Goal: Task Accomplishment & Management: Find specific page/section

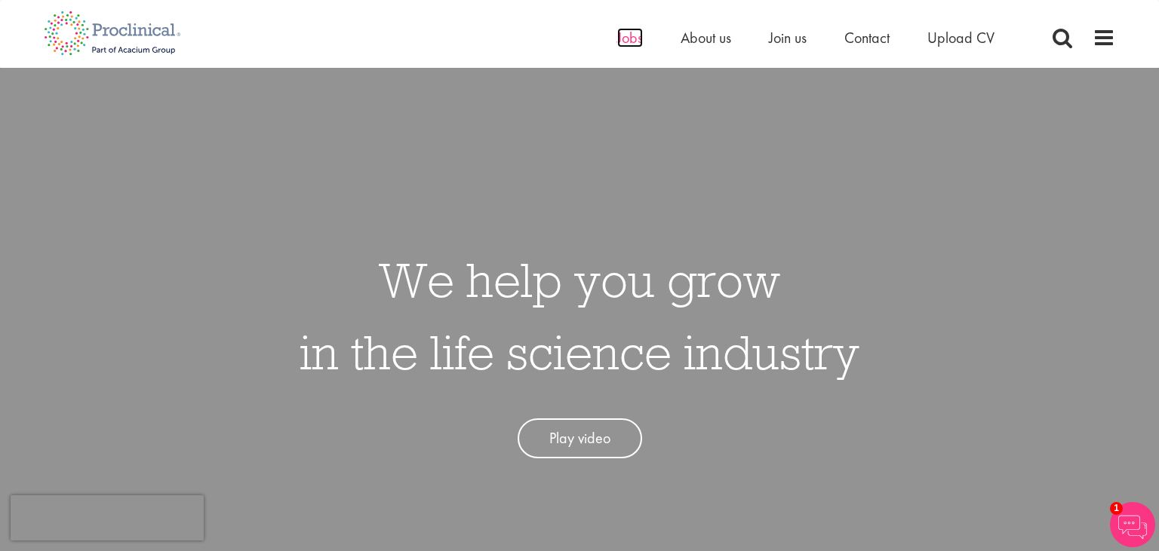
click at [625, 41] on span "Jobs" at bounding box center [630, 38] width 26 height 20
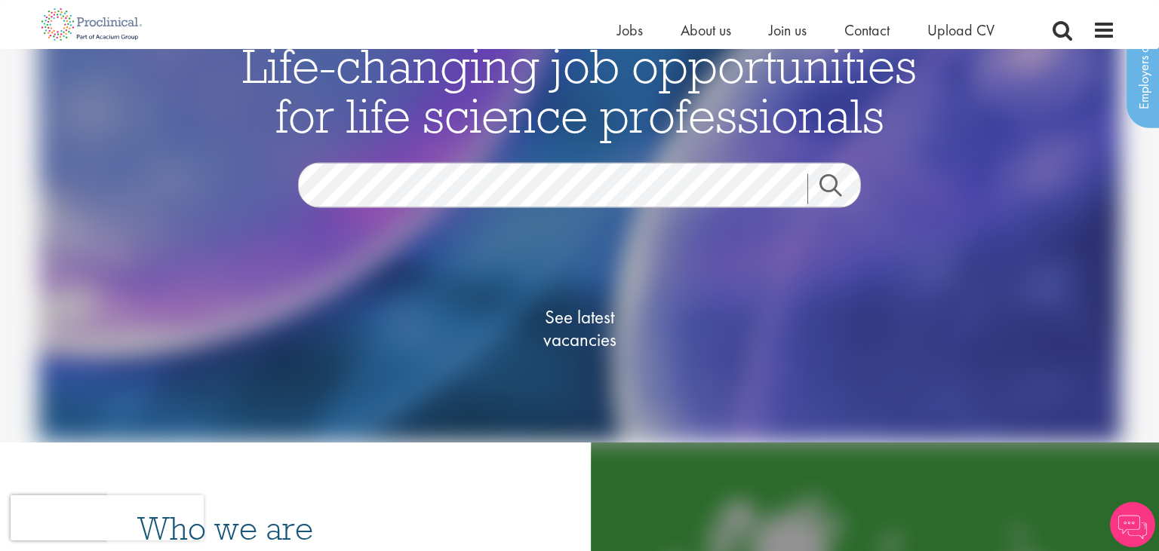
scroll to position [79, 0]
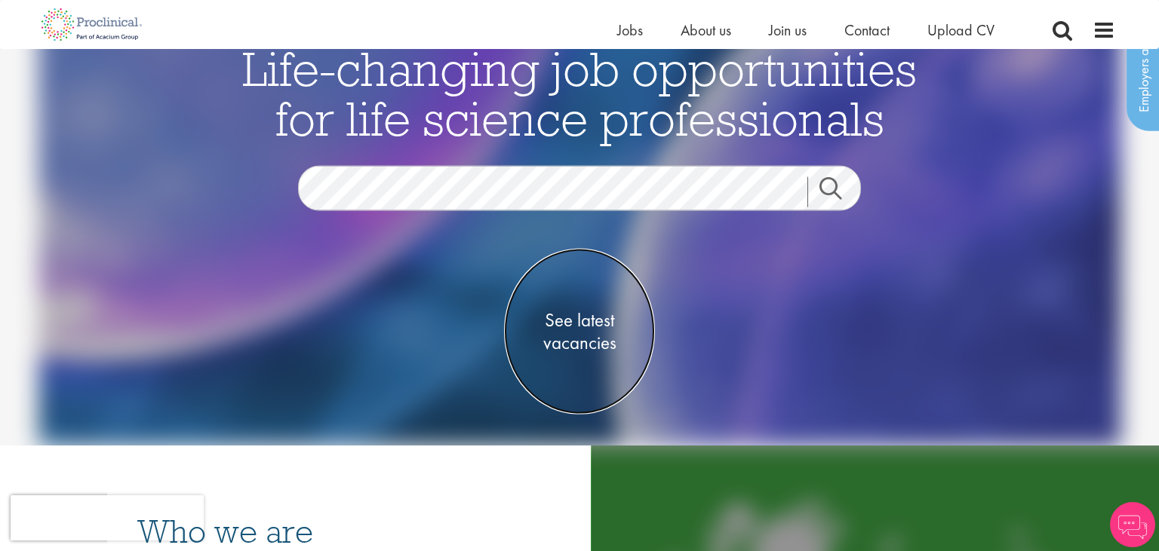
click at [585, 342] on span "See latest vacancies" at bounding box center [579, 331] width 151 height 45
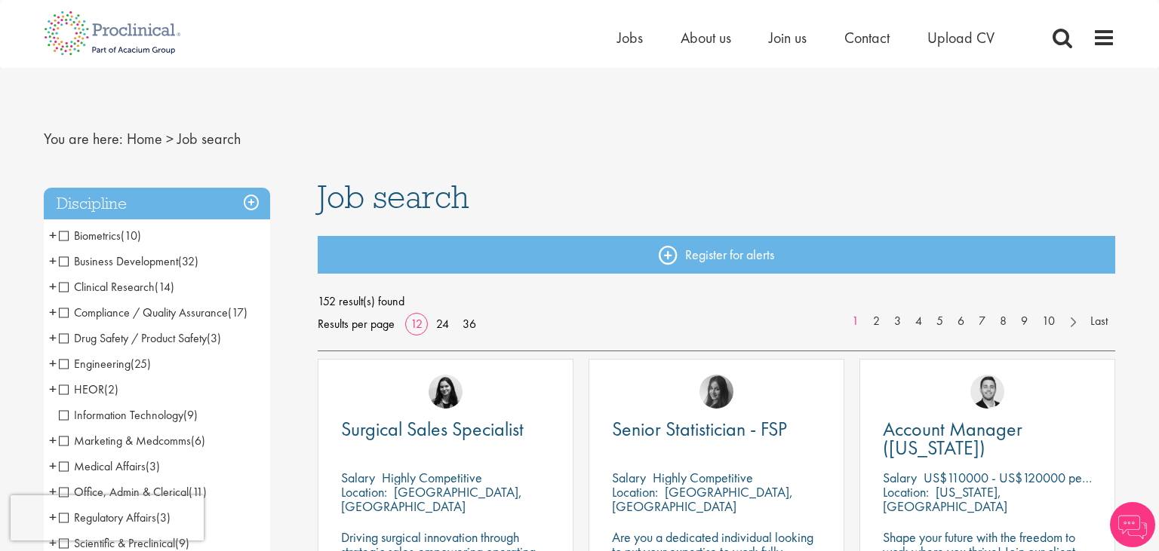
click at [62, 469] on span "Medical Affairs" at bounding box center [102, 467] width 87 height 16
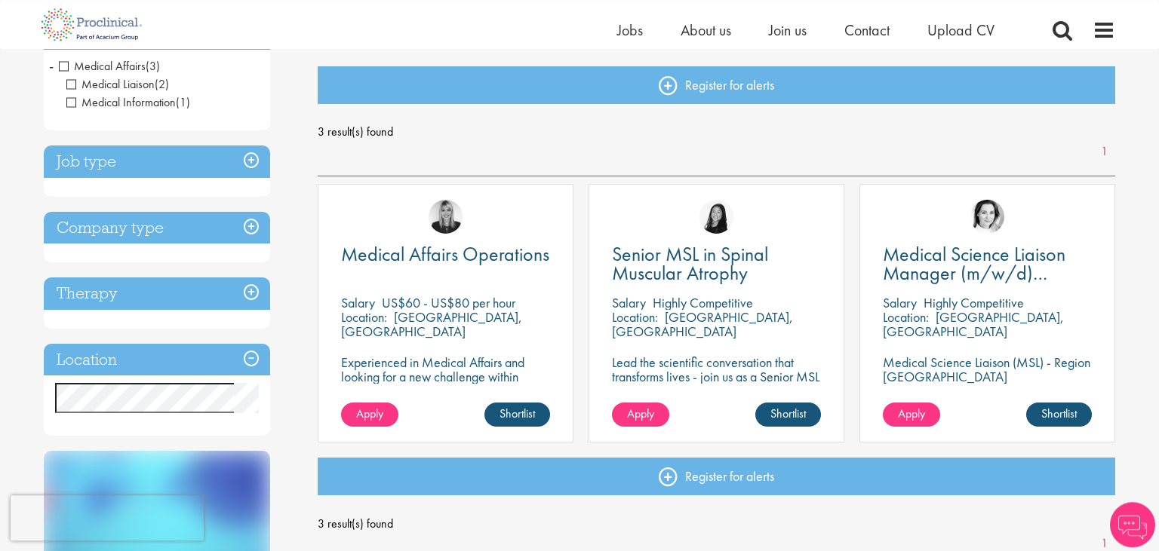
scroll to position [159, 0]
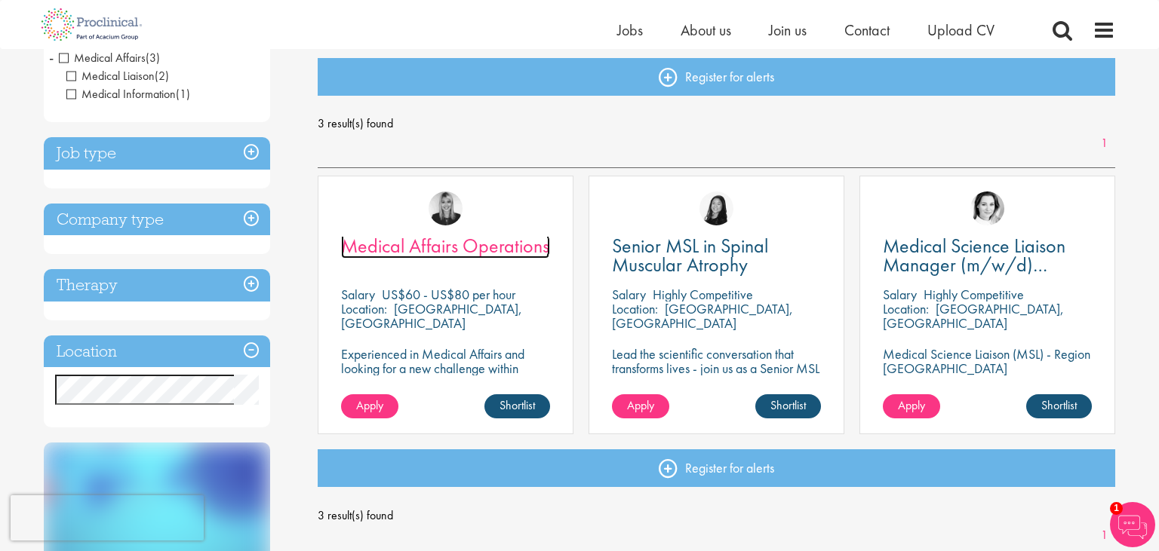
click at [442, 242] on span "Medical Affairs Operations" at bounding box center [445, 246] width 208 height 26
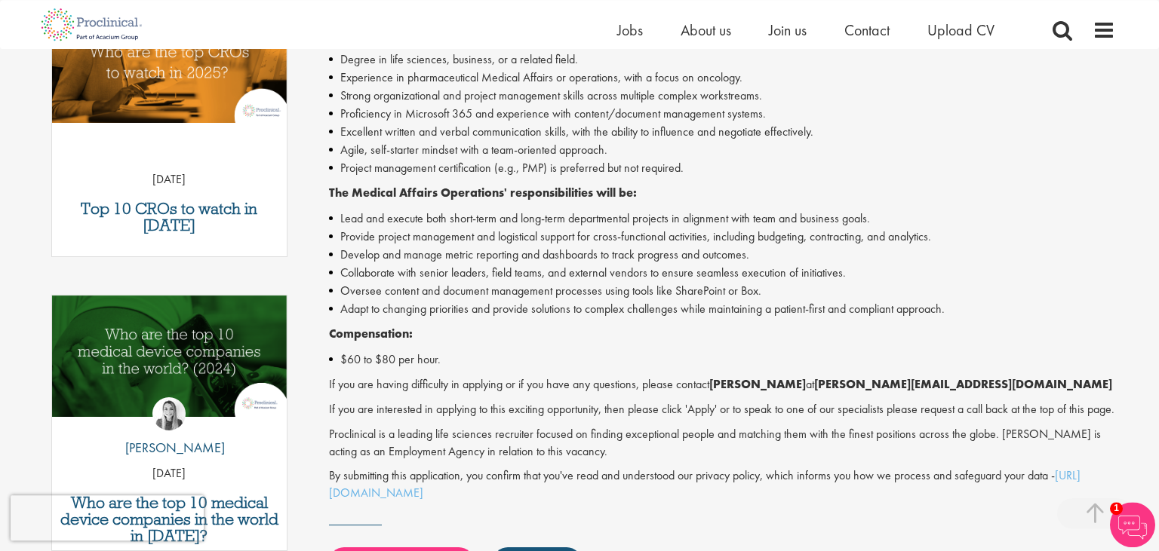
scroll to position [558, 0]
